Goal: Book appointment/travel/reservation

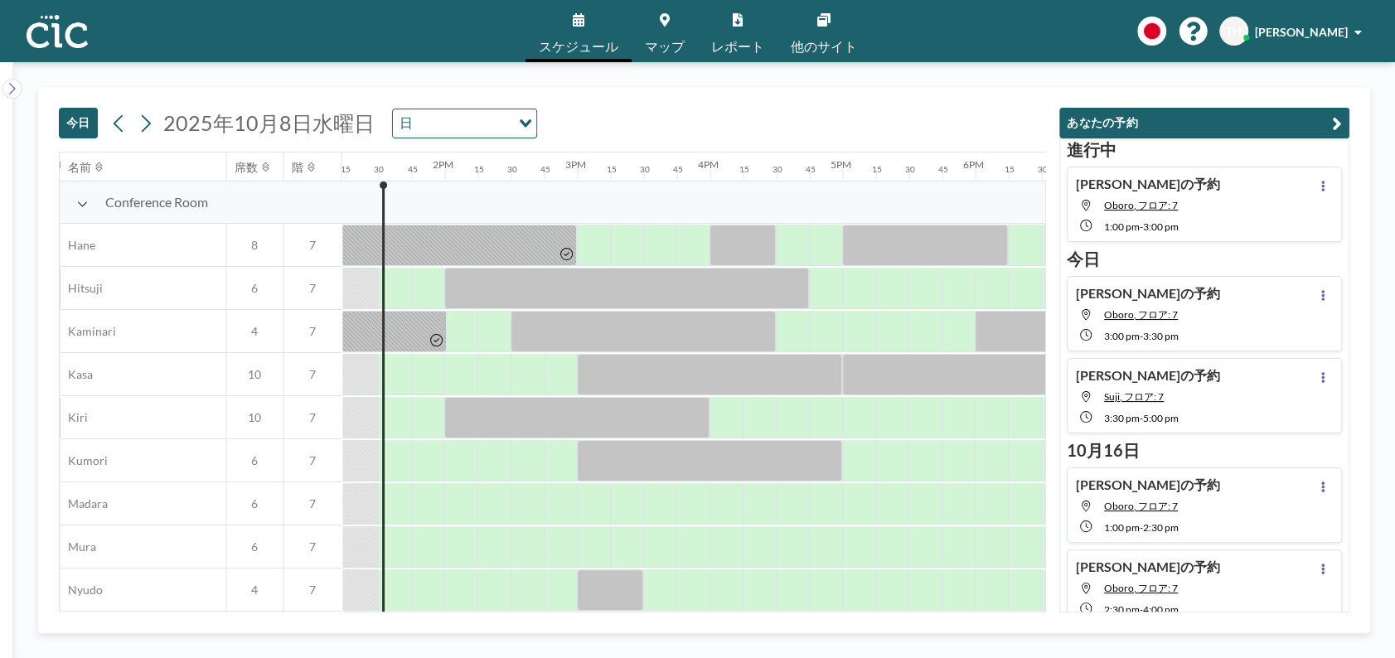
scroll to position [0, 1758]
click at [138, 124] on icon at bounding box center [146, 123] width 16 height 25
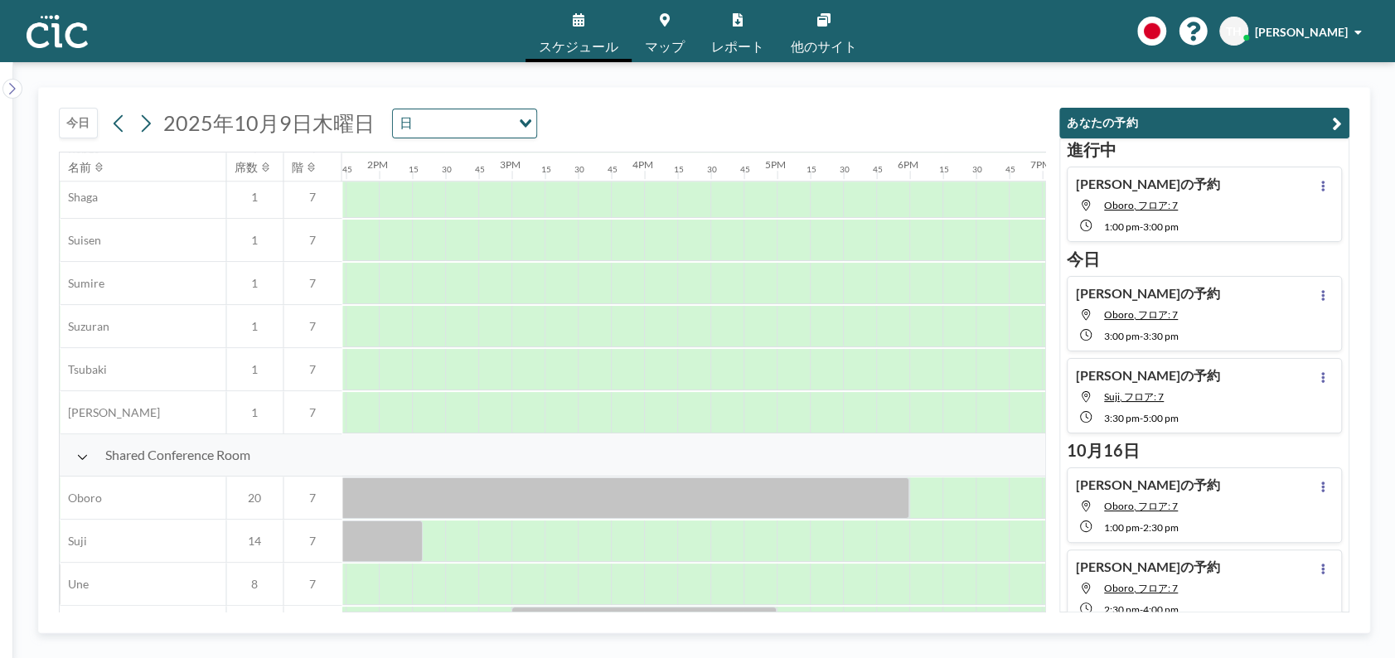
scroll to position [953, 1817]
click at [458, 531] on div at bounding box center [464, 541] width 33 height 41
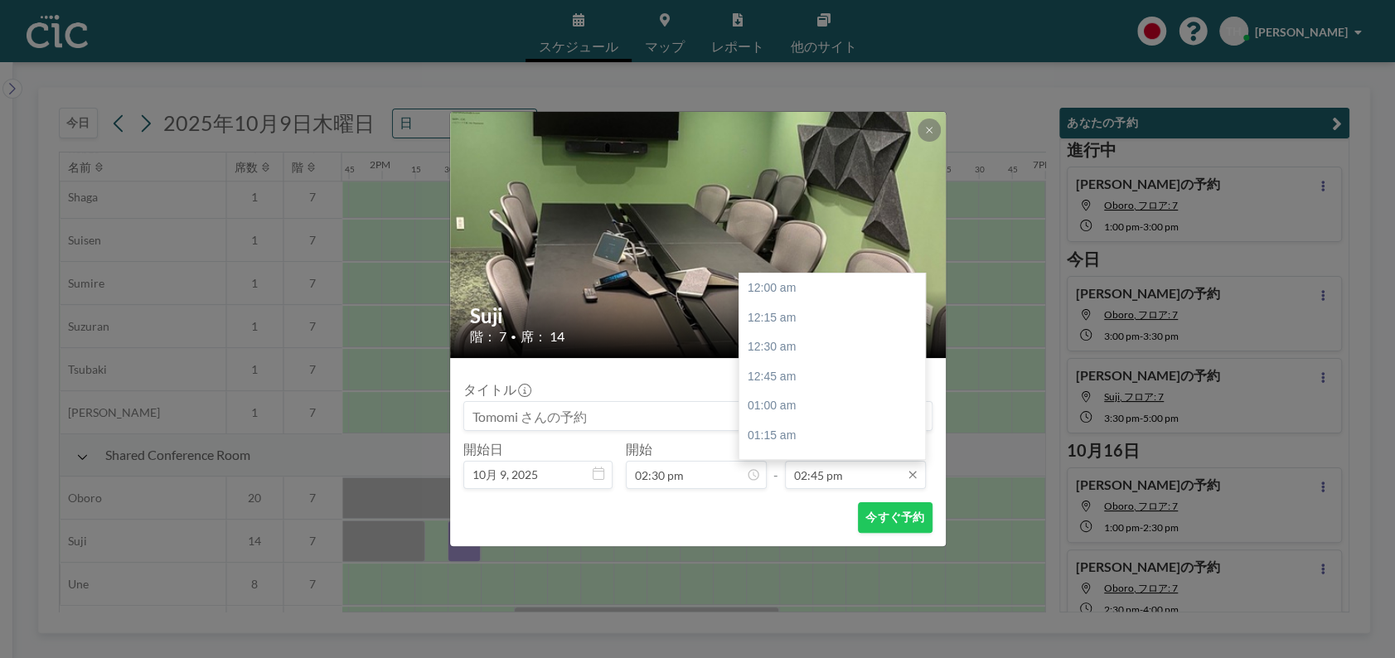
scroll to position [1740, 0]
click at [817, 477] on input "02:45 pm" at bounding box center [855, 475] width 141 height 28
click at [774, 366] on div "04:30 pm" at bounding box center [838, 367] width 196 height 30
type input "04:30 pm"
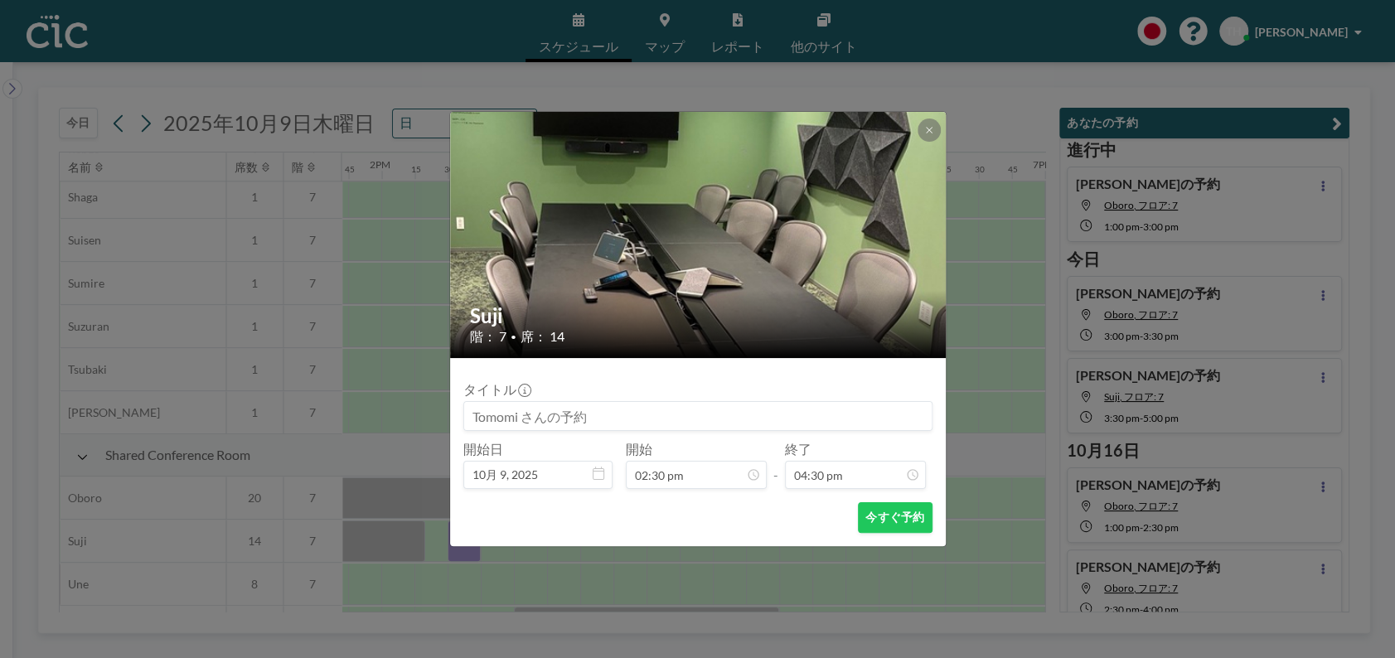
scroll to position [1947, 0]
click at [890, 528] on button "今すぐ予約" at bounding box center [895, 517] width 74 height 31
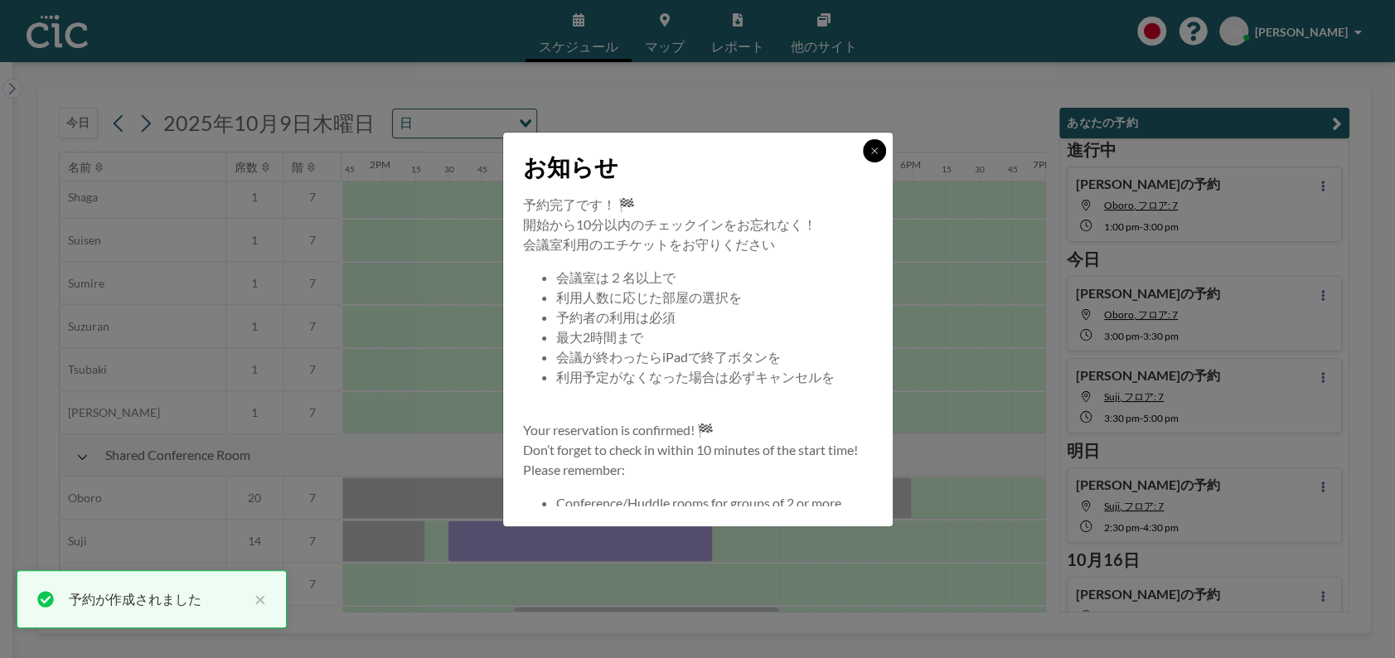
click at [868, 159] on button at bounding box center [874, 150] width 23 height 23
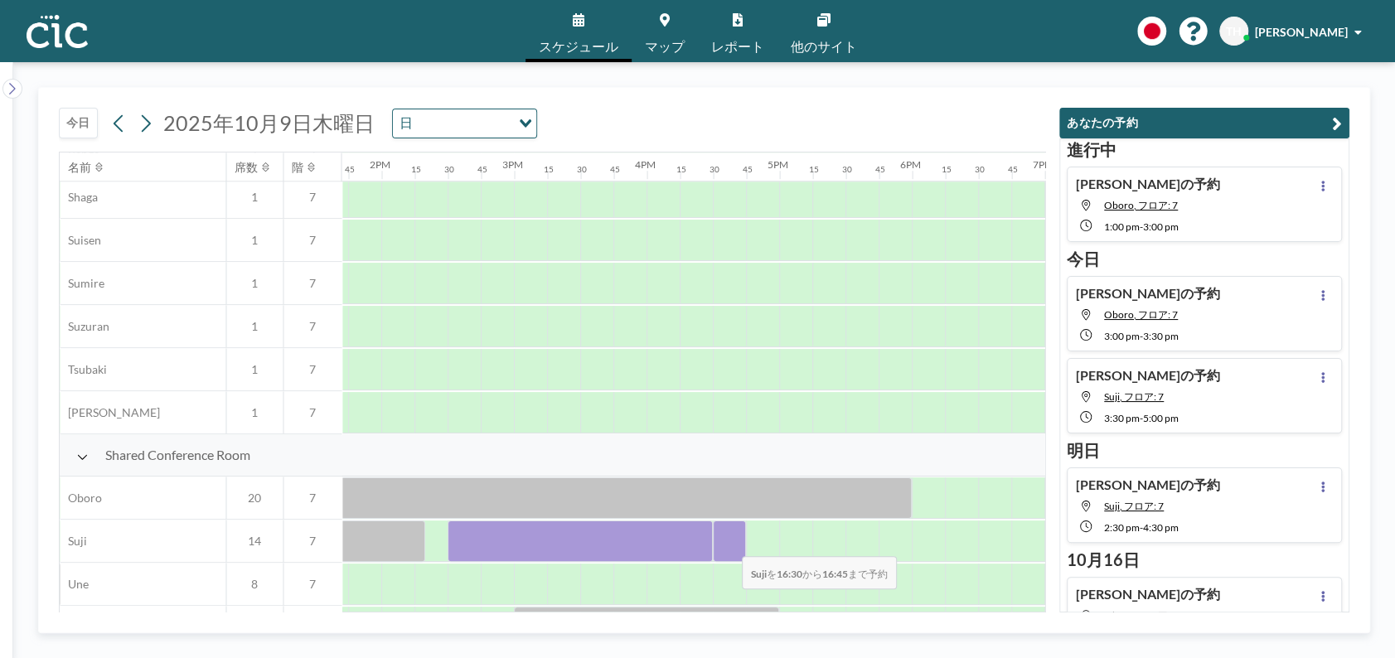
click at [729, 546] on div at bounding box center [729, 541] width 33 height 41
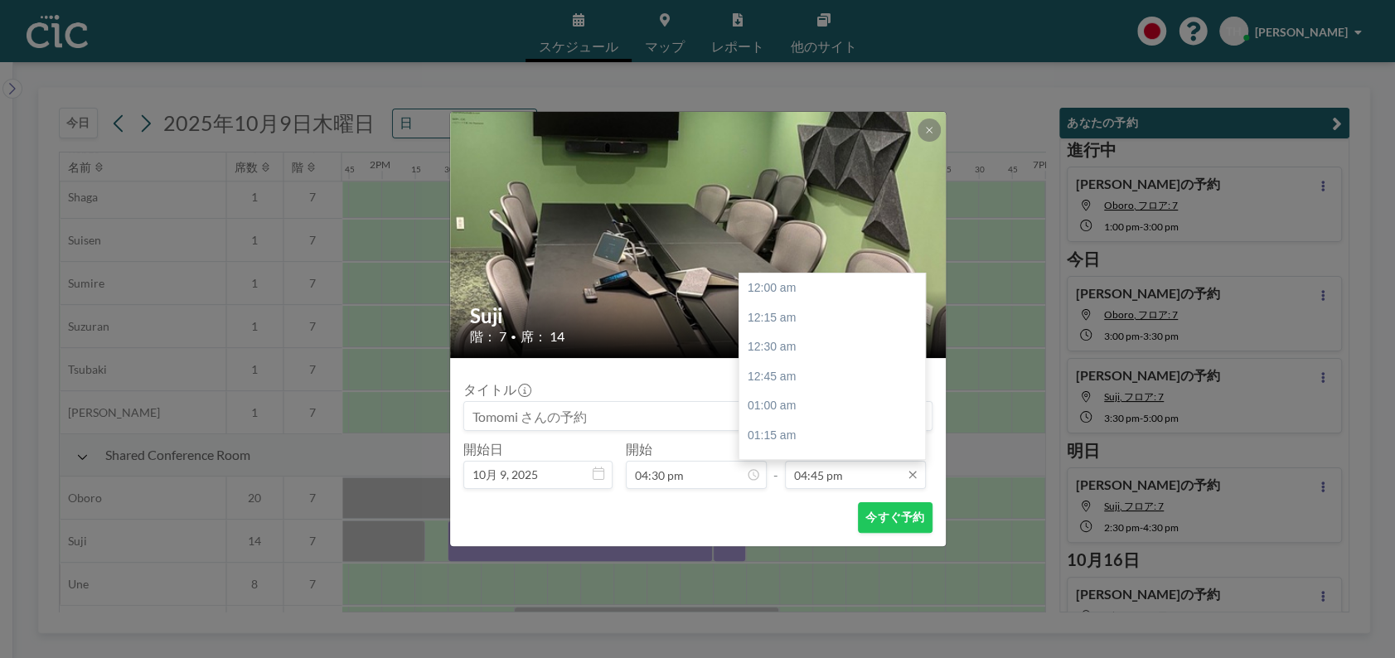
scroll to position [1977, 0]
click at [883, 474] on input "04:45 pm" at bounding box center [855, 475] width 141 height 28
click at [780, 435] on div "06:00 pm" at bounding box center [838, 437] width 196 height 30
type input "06:00 pm"
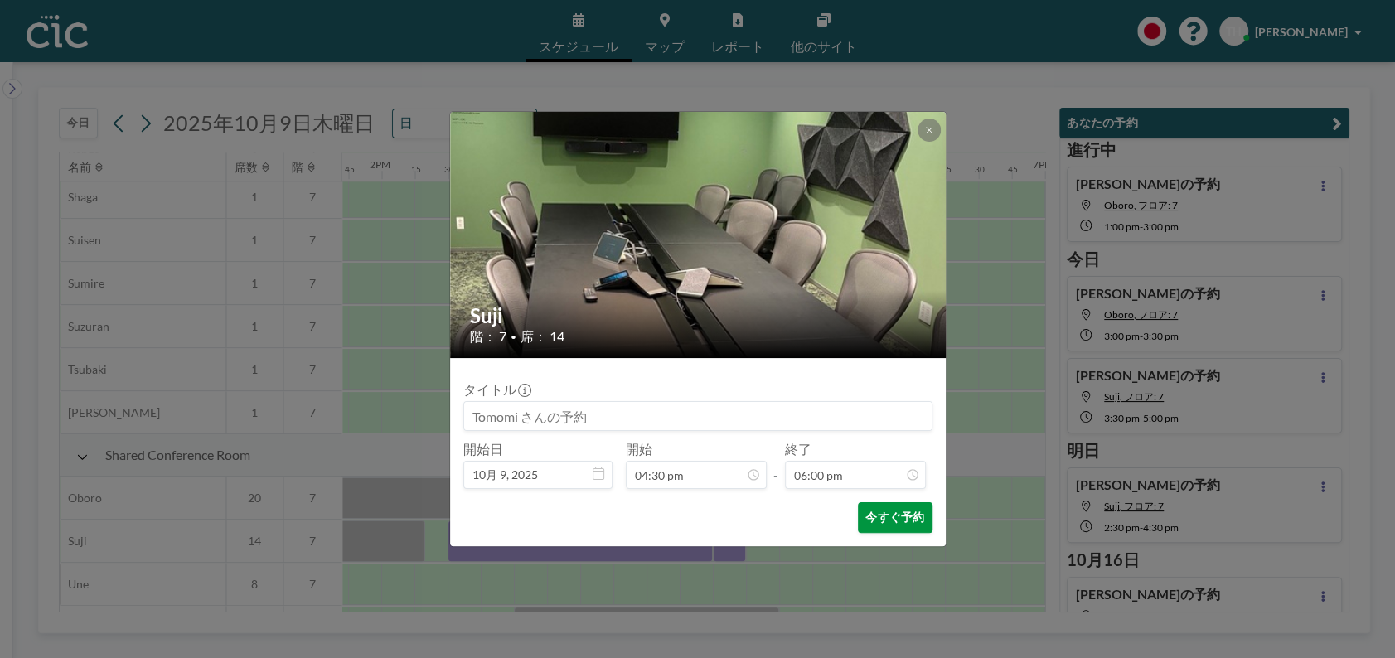
click at [885, 511] on button "今すぐ予約" at bounding box center [895, 517] width 74 height 31
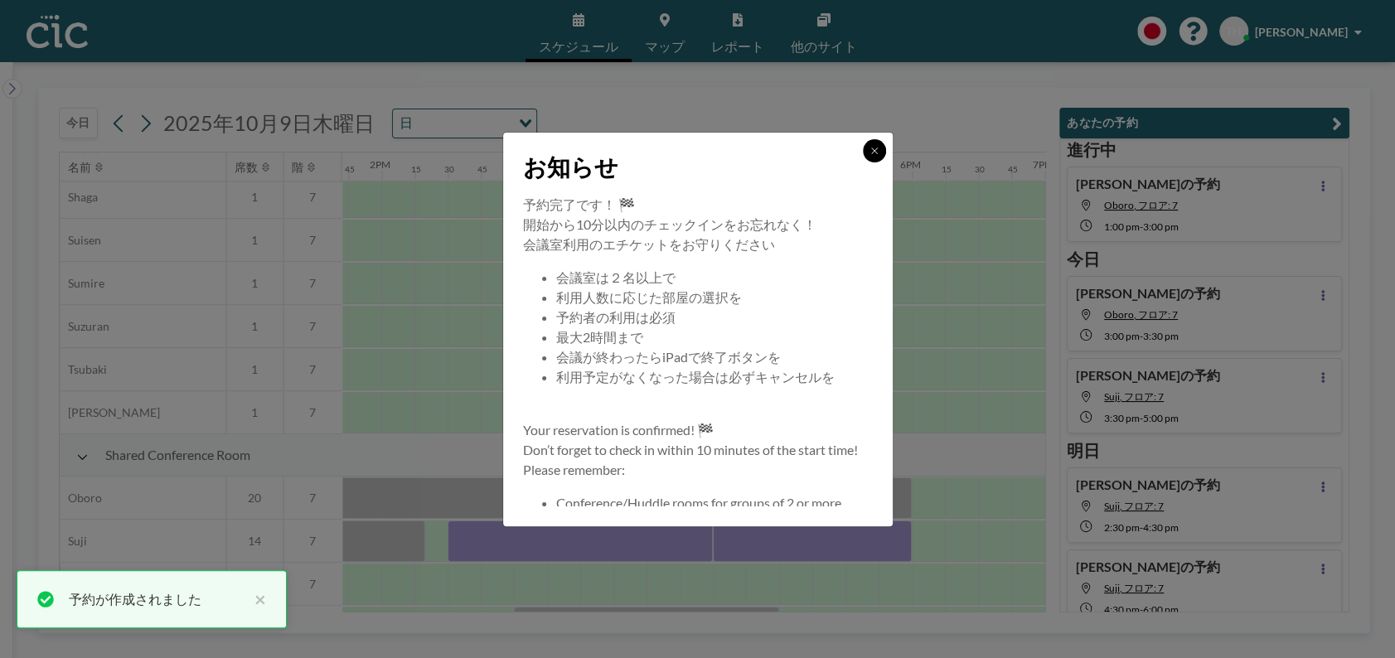
click at [881, 149] on button at bounding box center [874, 150] width 23 height 23
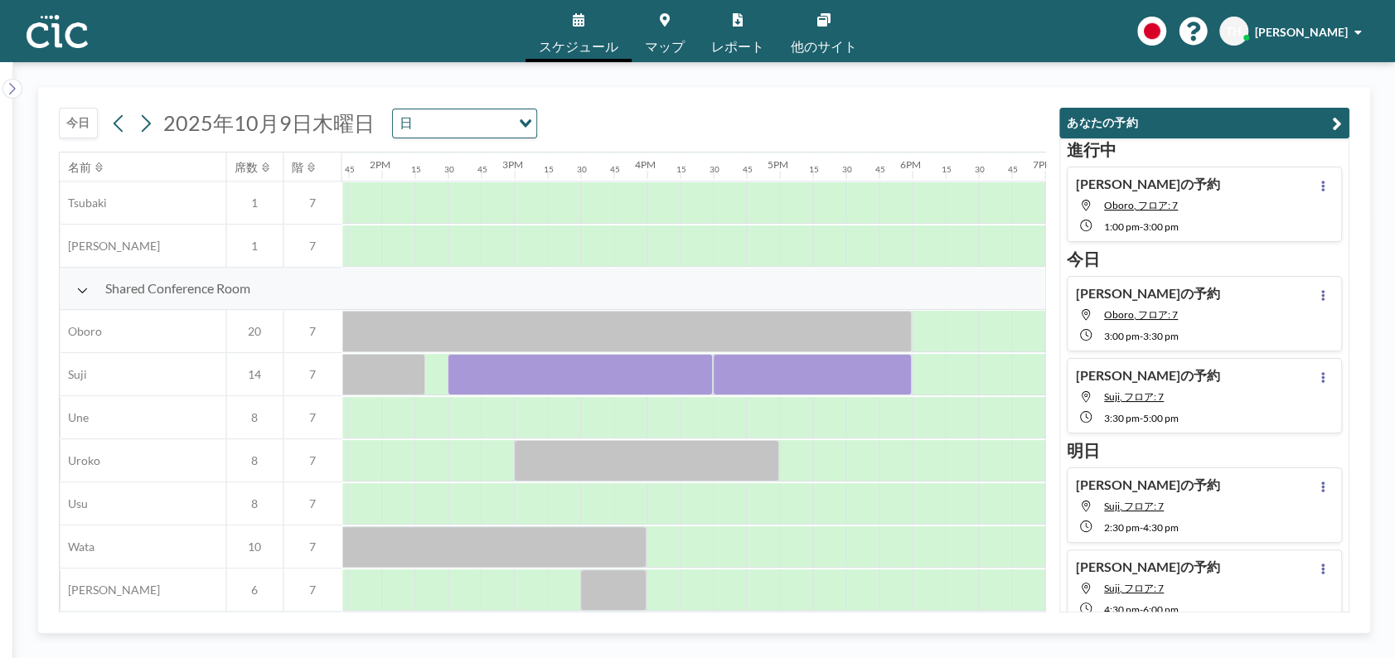
scroll to position [1130, 1817]
